Goal: Task Accomplishment & Management: Use online tool/utility

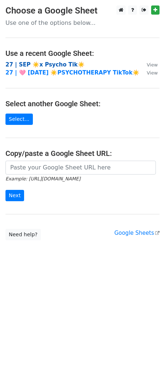
click at [39, 62] on strong "27 | SEP ☀️x Psycho Tik☀️" at bounding box center [44, 64] width 79 height 7
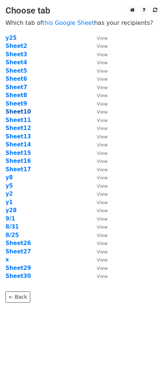
click at [25, 112] on strong "Sheet10" at bounding box center [18, 111] width 26 height 7
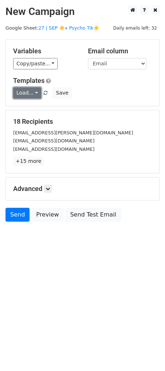
click at [30, 98] on link "Load..." at bounding box center [27, 92] width 28 height 11
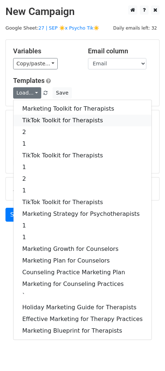
click at [36, 119] on link "TikTok Toolkit for Therapists" at bounding box center [83, 121] width 138 height 12
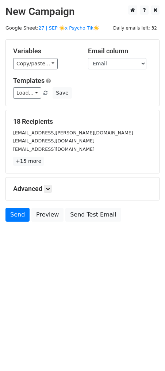
click at [47, 184] on div "Advanced Tracking Track Opens UTM Codes Track Clicks Filters Only include sprea…" at bounding box center [82, 188] width 153 height 23
click at [48, 187] on icon at bounding box center [48, 188] width 4 height 4
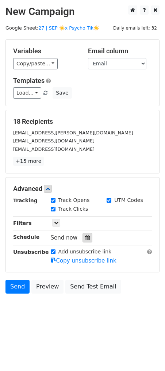
click at [82, 235] on div at bounding box center [87, 237] width 10 height 9
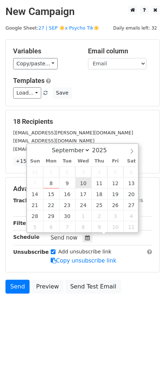
type input "2025-09-10 12:00"
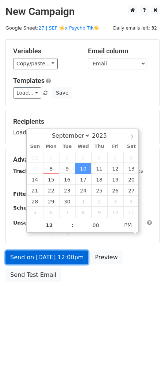
click at [73, 258] on link "Send on Sep 10 at 12:00pm" at bounding box center [46, 257] width 83 height 14
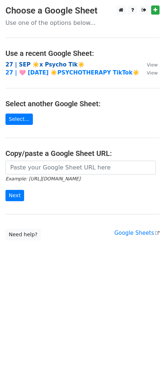
click at [56, 62] on strong "27 | SEP ☀️x Psycho Tik☀️" at bounding box center [44, 64] width 79 height 7
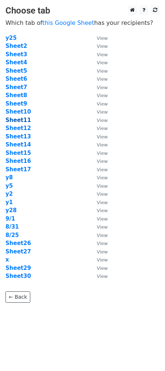
click at [20, 120] on strong "Sheet11" at bounding box center [18, 120] width 26 height 7
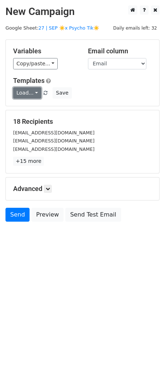
click at [33, 93] on link "Load..." at bounding box center [27, 92] width 28 height 11
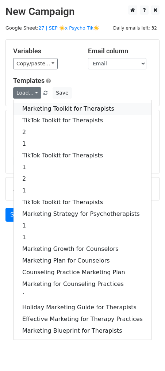
click at [37, 105] on link "Marketing Toolkit for Therapists" at bounding box center [83, 109] width 138 height 12
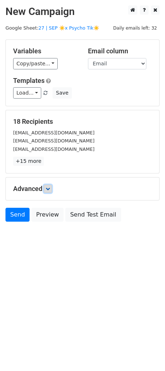
click at [52, 187] on link at bounding box center [48, 189] width 8 height 8
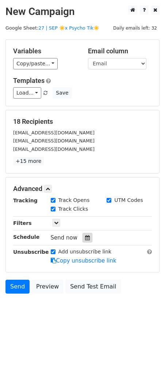
click at [86, 236] on icon at bounding box center [87, 237] width 5 height 5
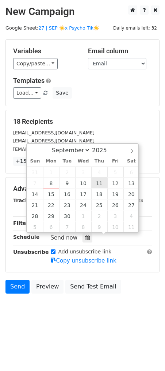
type input "2025-09-11 12:00"
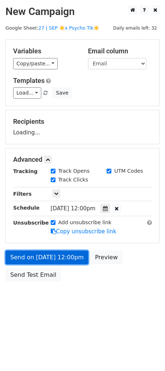
click at [72, 257] on link "Send on Sep 11 at 12:00pm" at bounding box center [46, 257] width 83 height 14
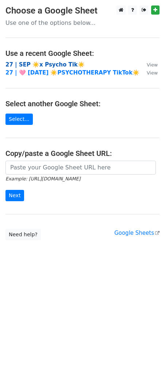
click at [53, 62] on strong "27 | SEP ☀️x Psycho Tik☀️" at bounding box center [44, 64] width 79 height 7
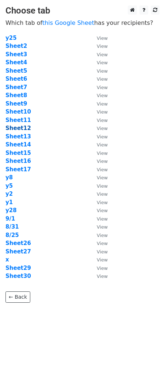
click at [12, 126] on strong "Sheet12" at bounding box center [18, 128] width 26 height 7
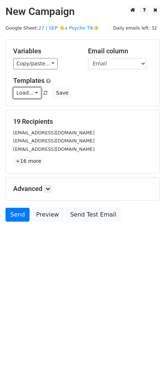
click at [31, 89] on link "Load..." at bounding box center [27, 92] width 28 height 11
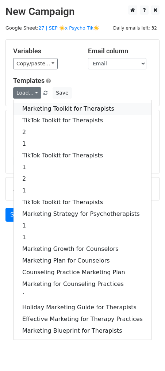
click at [33, 107] on link "Marketing Toolkit for Therapists" at bounding box center [83, 109] width 138 height 12
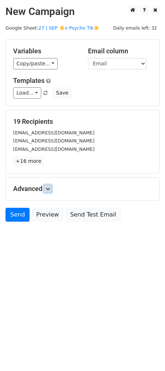
click at [49, 191] on link at bounding box center [48, 189] width 8 height 8
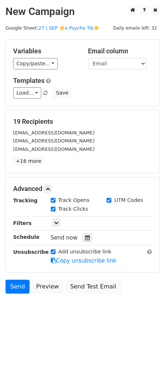
drag, startPoint x: 84, startPoint y: 236, endPoint x: 84, endPoint y: 231, distance: 4.8
click at [85, 236] on icon at bounding box center [87, 237] width 5 height 5
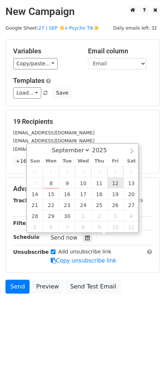
type input "2025-09-12 12:00"
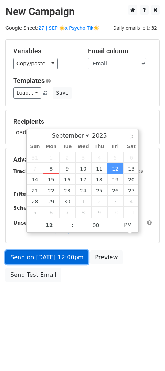
click at [58, 262] on link "Send on Sep 12 at 12:00pm" at bounding box center [46, 257] width 83 height 14
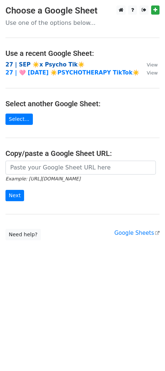
click at [59, 66] on strong "27 | SEP ☀️x Psycho Tik☀️" at bounding box center [44, 64] width 79 height 7
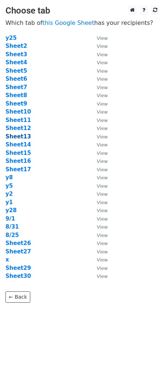
click at [22, 138] on strong "Sheet13" at bounding box center [18, 136] width 26 height 7
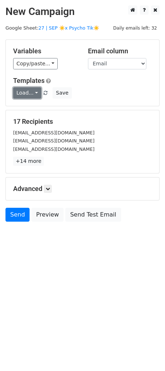
click at [24, 92] on link "Load..." at bounding box center [27, 92] width 28 height 11
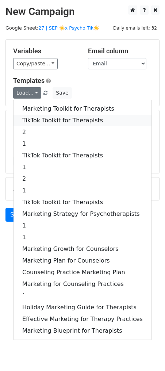
click at [36, 115] on link "TikTok Toolkit for Therapists" at bounding box center [83, 121] width 138 height 12
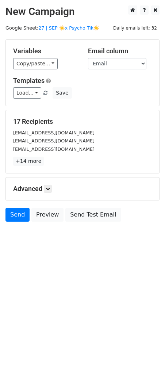
click at [50, 193] on div "Advanced Tracking Track Opens UTM Codes Track Clicks Filters Only include sprea…" at bounding box center [82, 188] width 153 height 23
click at [50, 189] on icon at bounding box center [48, 188] width 4 height 4
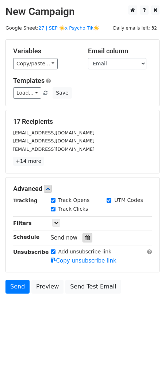
click at [82, 234] on div at bounding box center [87, 237] width 10 height 9
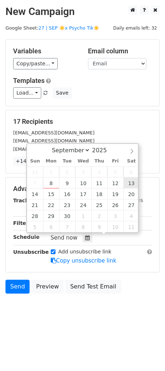
type input "[DATE] 12:00"
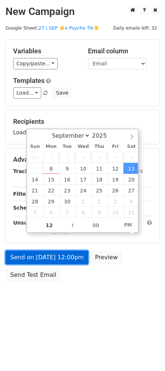
click at [73, 263] on link "Send on [DATE] 12:00pm" at bounding box center [46, 257] width 83 height 14
